Goal: Communication & Community: Answer question/provide support

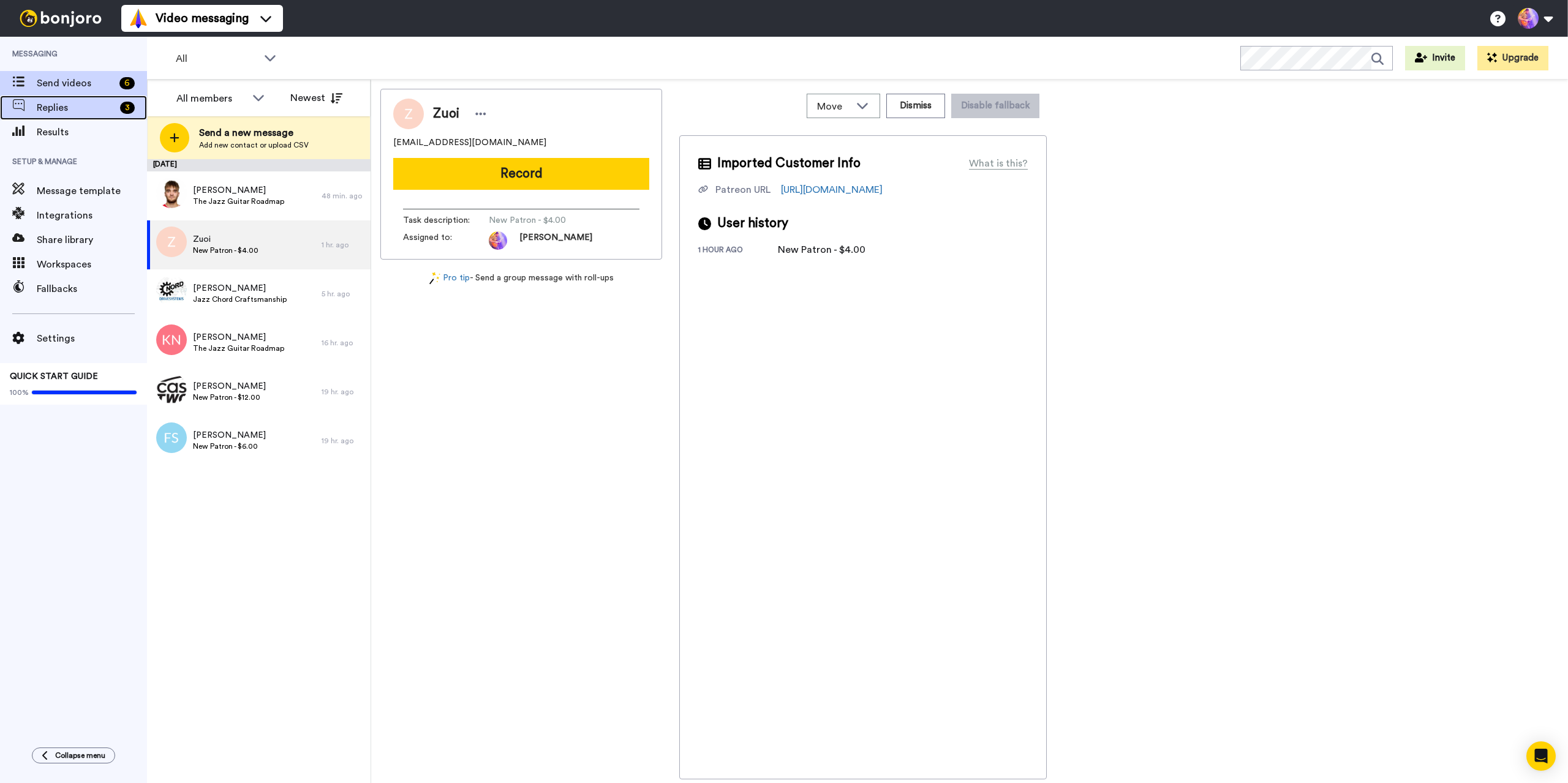
click at [68, 109] on span "Replies" at bounding box center [76, 107] width 78 height 15
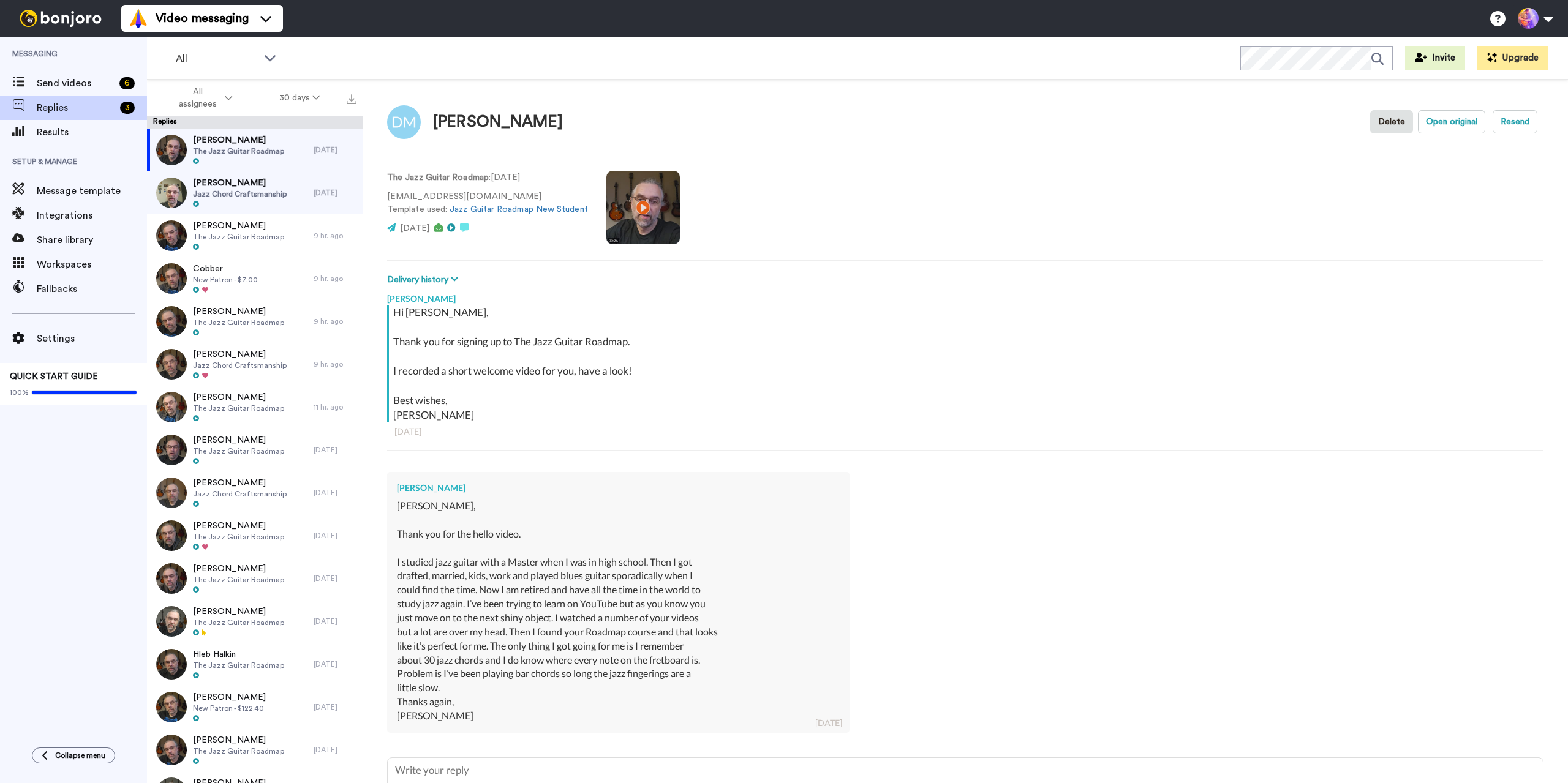
type textarea "x"
